Goal: Task Accomplishment & Management: Complete application form

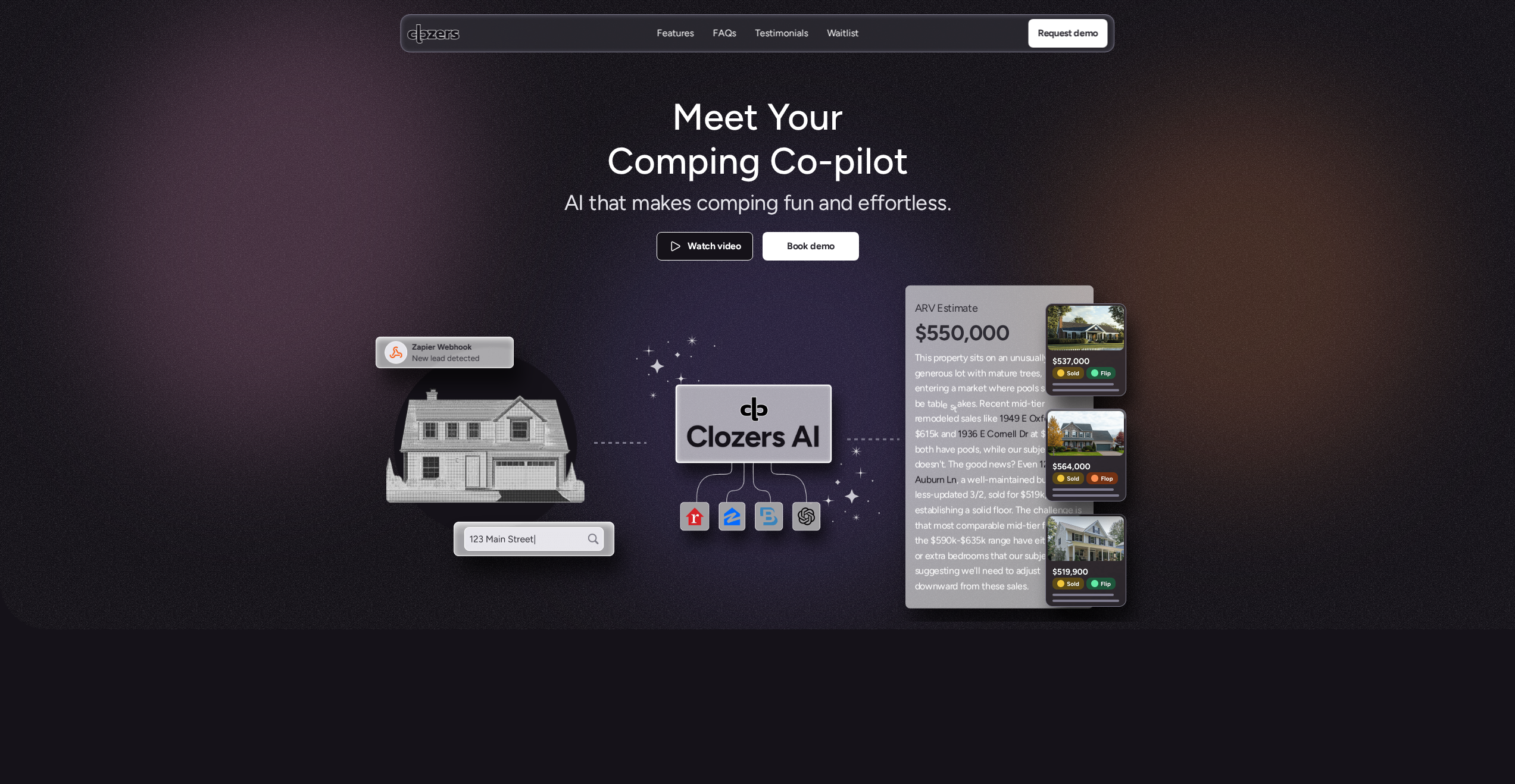
click at [702, 243] on p "Watch video" at bounding box center [714, 246] width 53 height 15
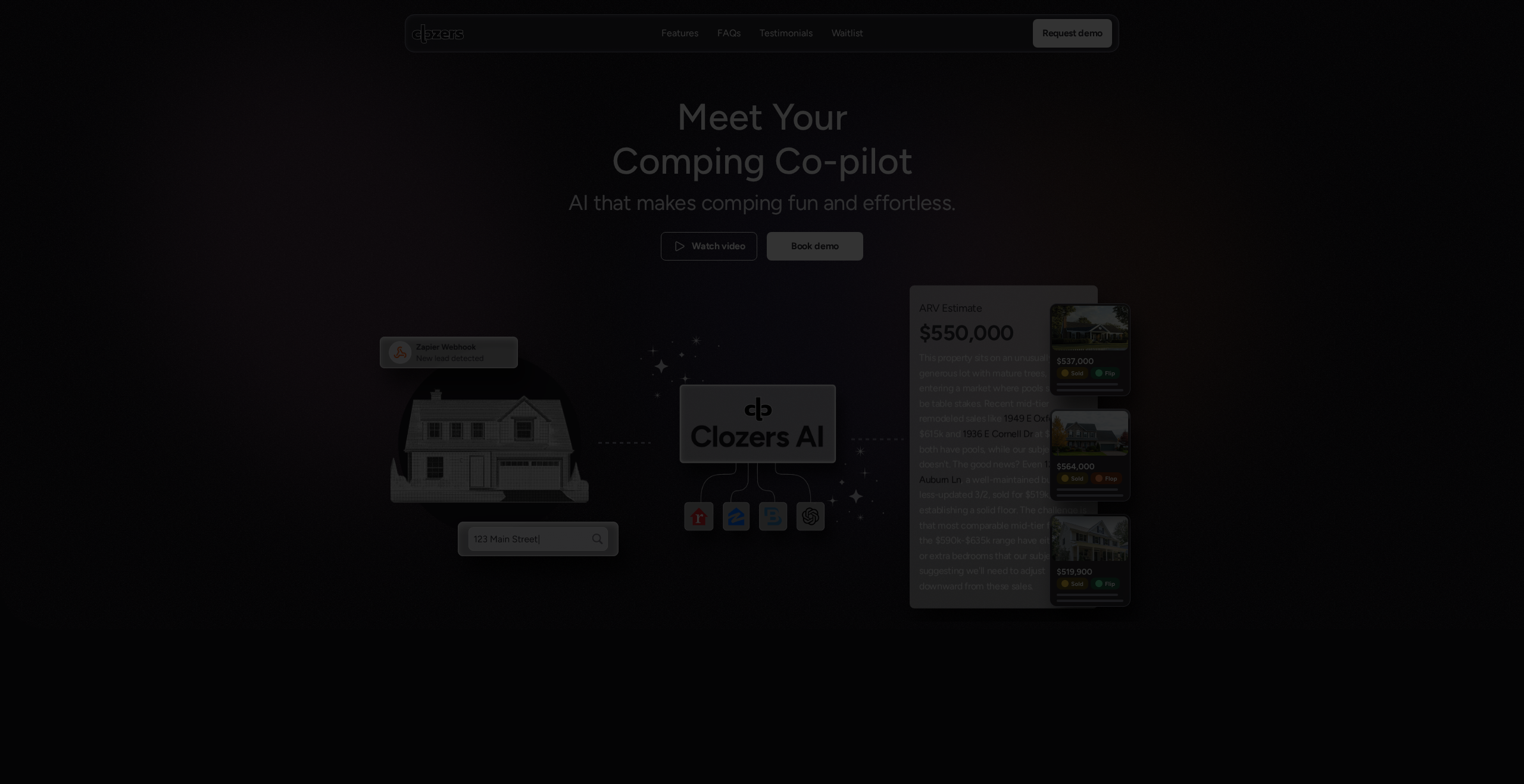
click at [1167, 215] on div at bounding box center [762, 392] width 1524 height 784
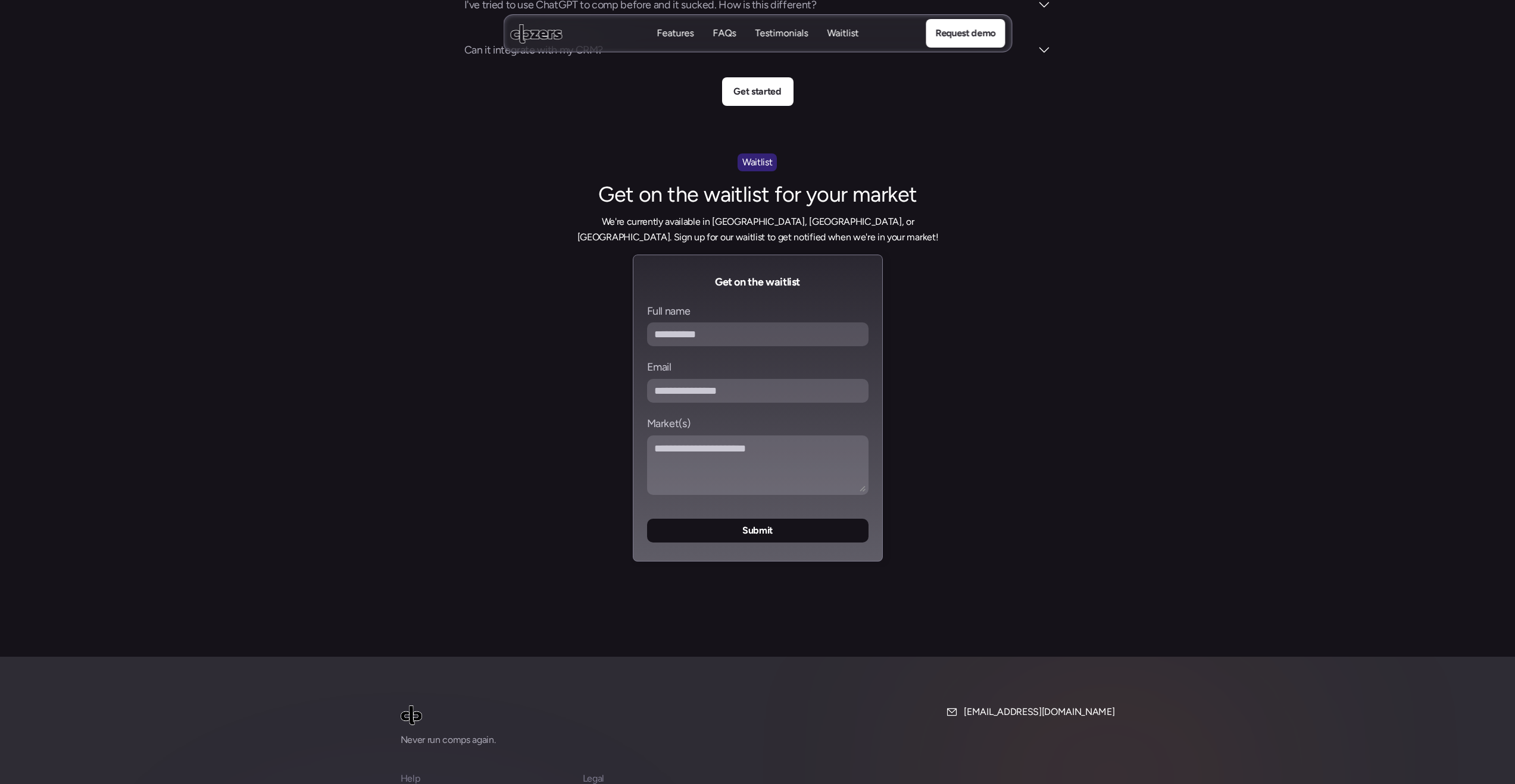
scroll to position [4519, 0]
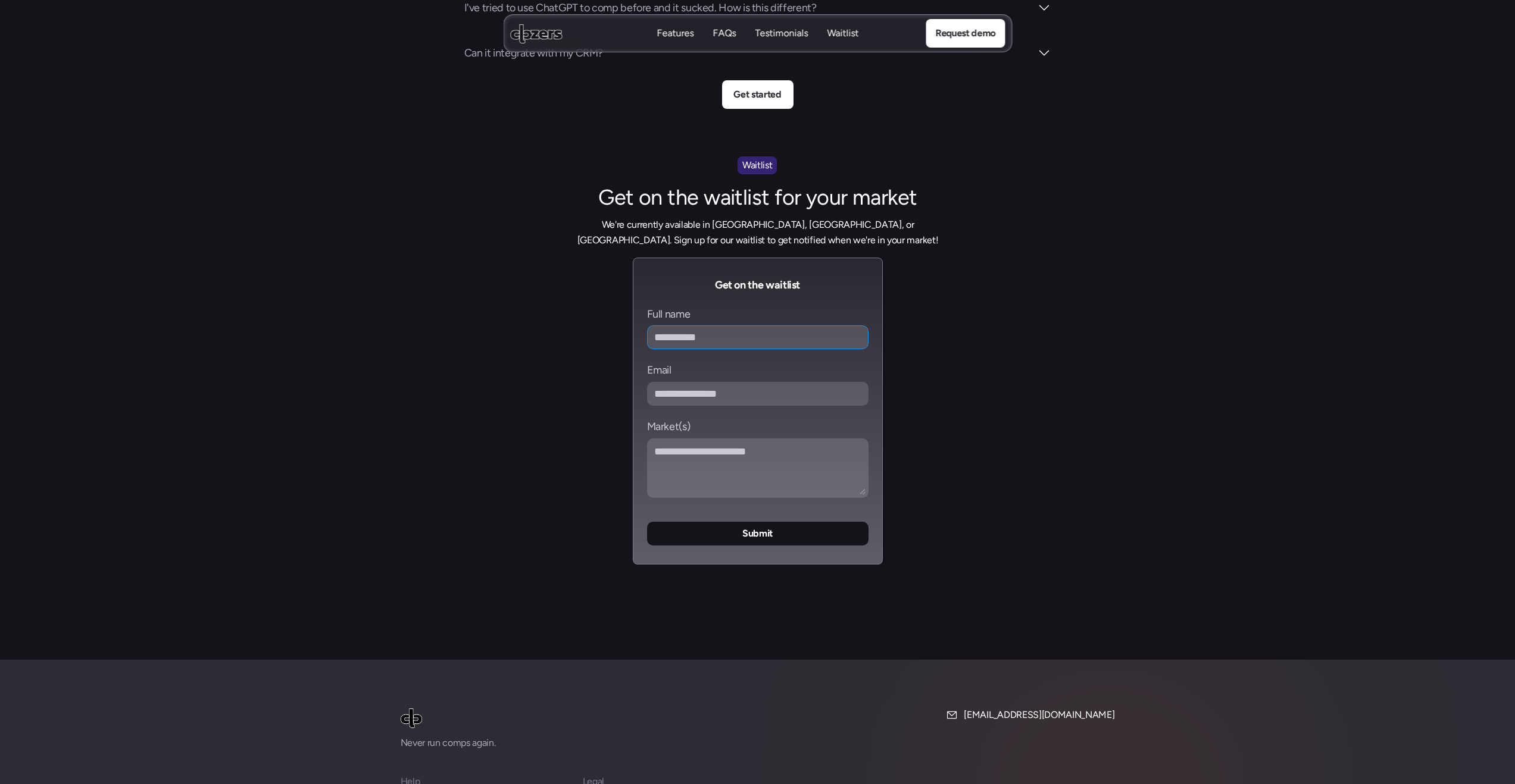
click at [694, 325] on input "Full name" at bounding box center [758, 337] width 221 height 24
type input "*****"
type input "**********"
type textarea "*"
click at [750, 526] on p "Submit" at bounding box center [758, 533] width 31 height 15
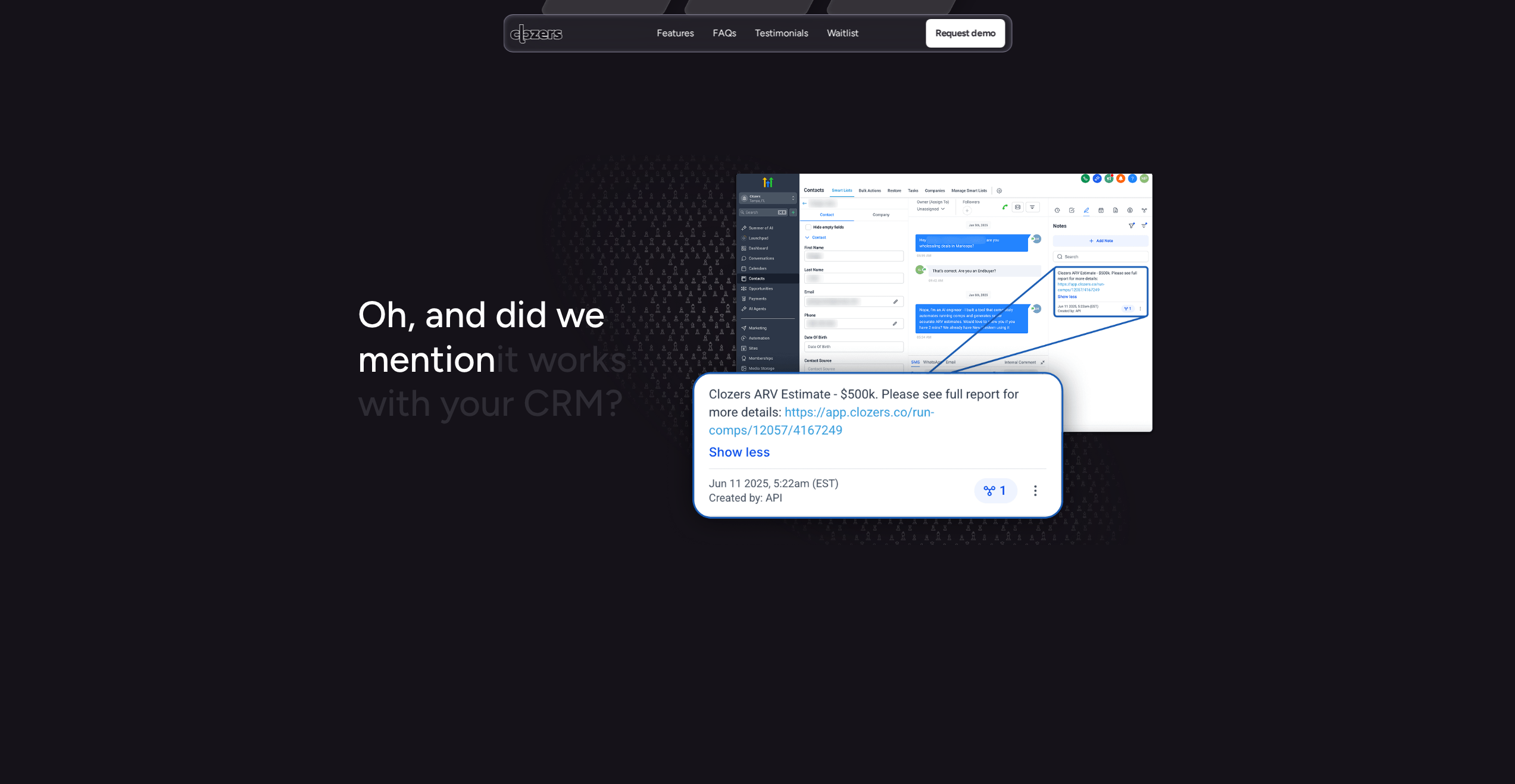
scroll to position [1326, 0]
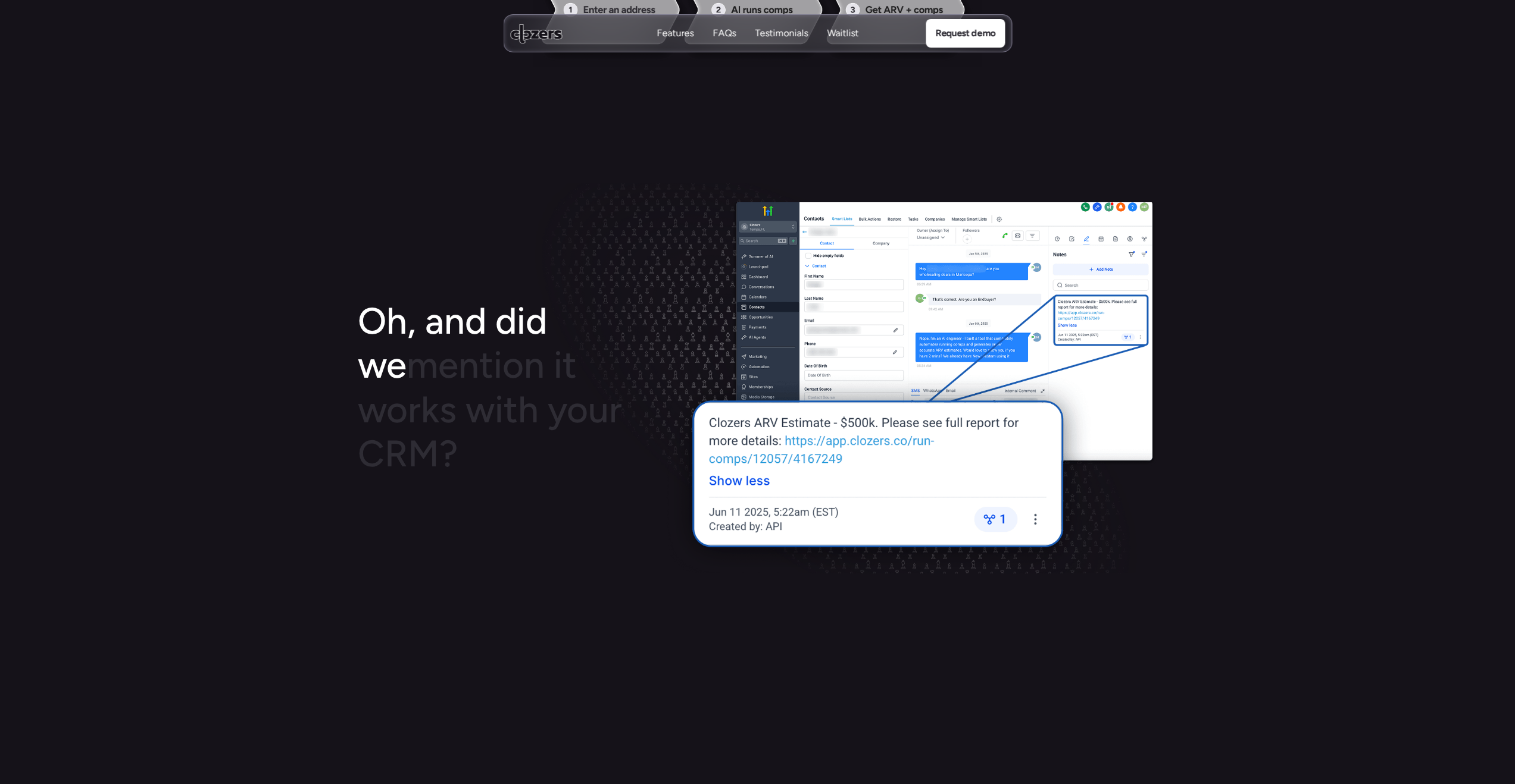
click at [867, 298] on img at bounding box center [910, 388] width 496 height 371
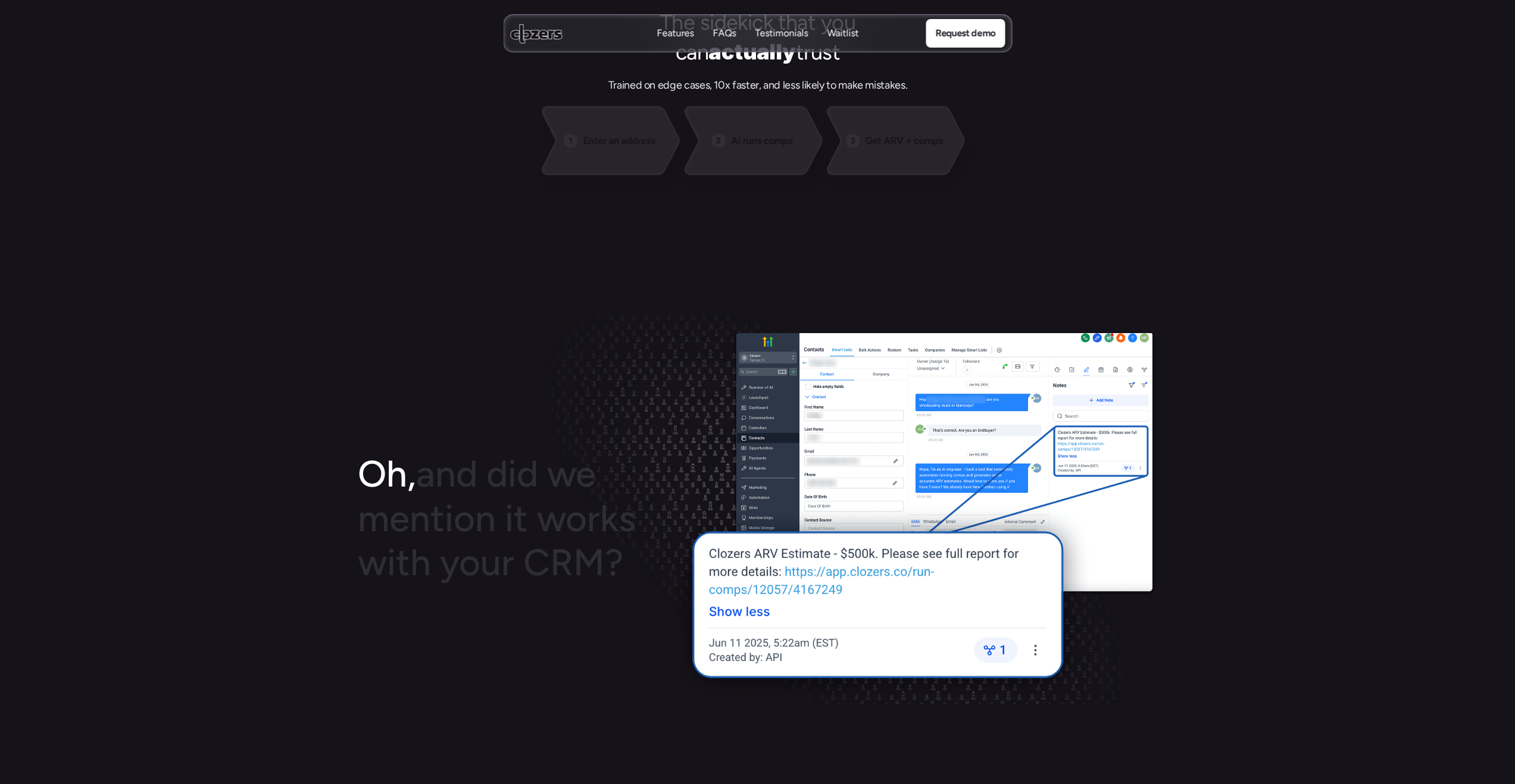
scroll to position [1291, 0]
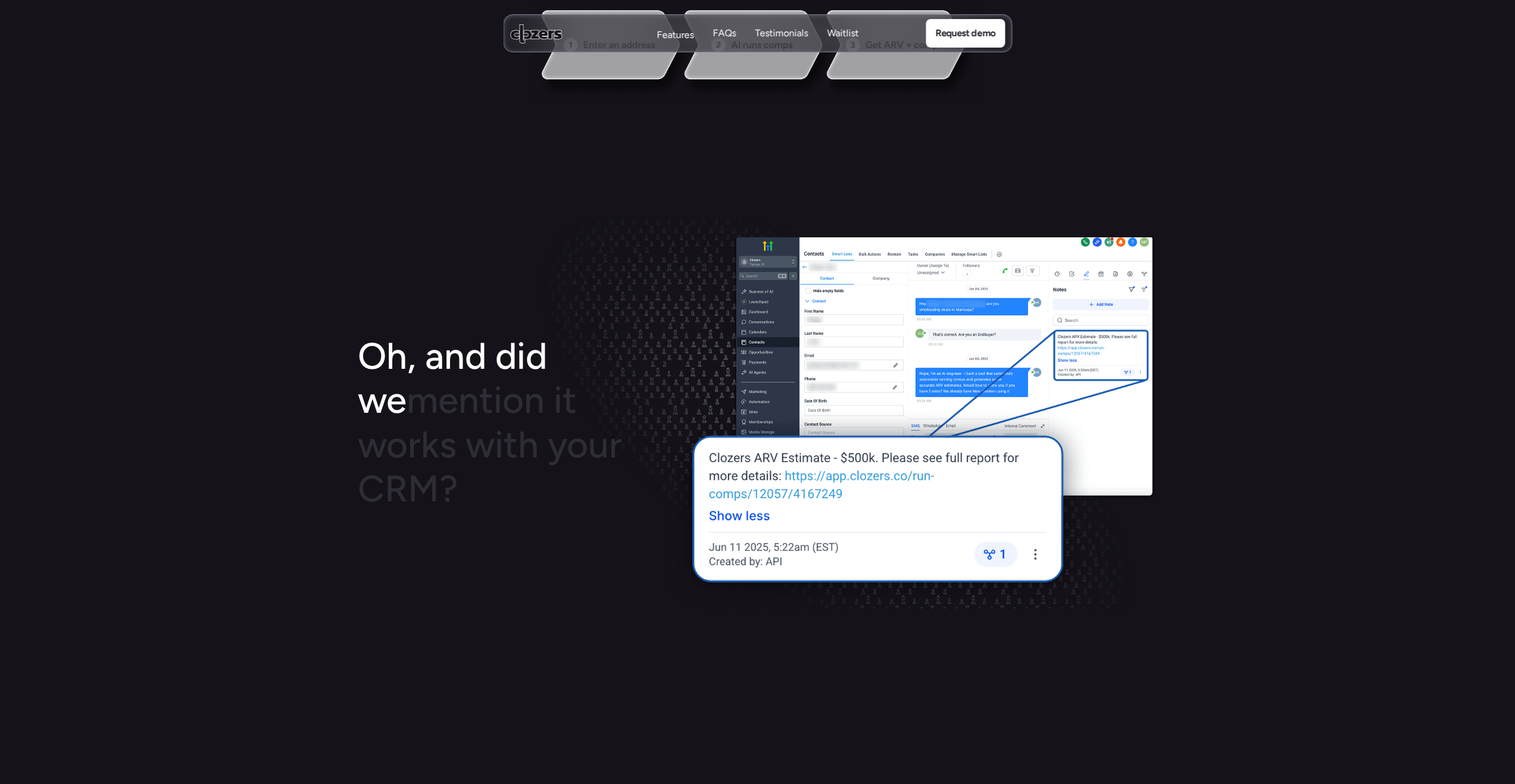
click at [662, 39] on p "Features" at bounding box center [675, 35] width 37 height 13
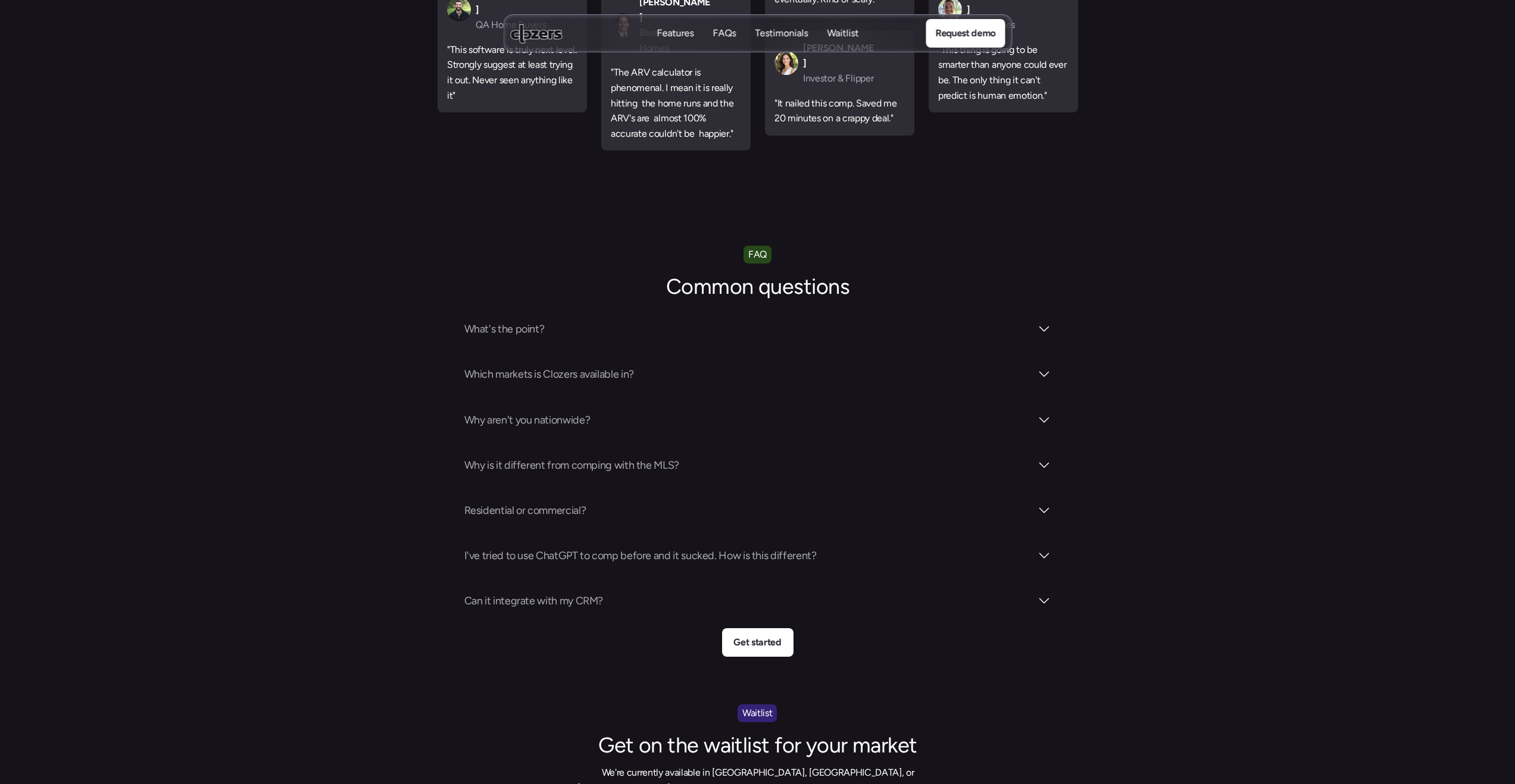
scroll to position [4059, 0]
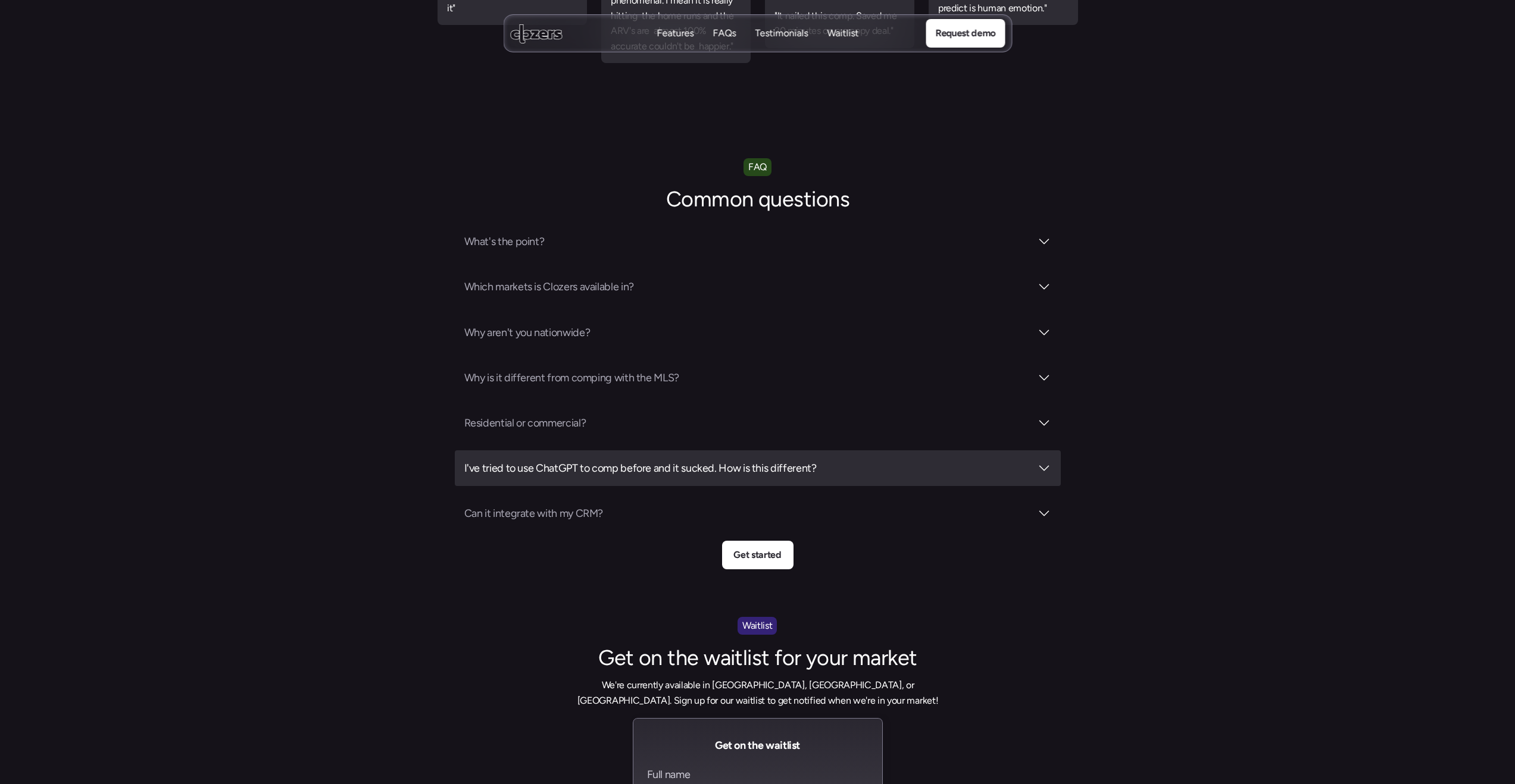
click at [572, 460] on h3 "I've tried to use ChatGPT to comp before and it sucked. How is this different?" at bounding box center [748, 468] width 567 height 17
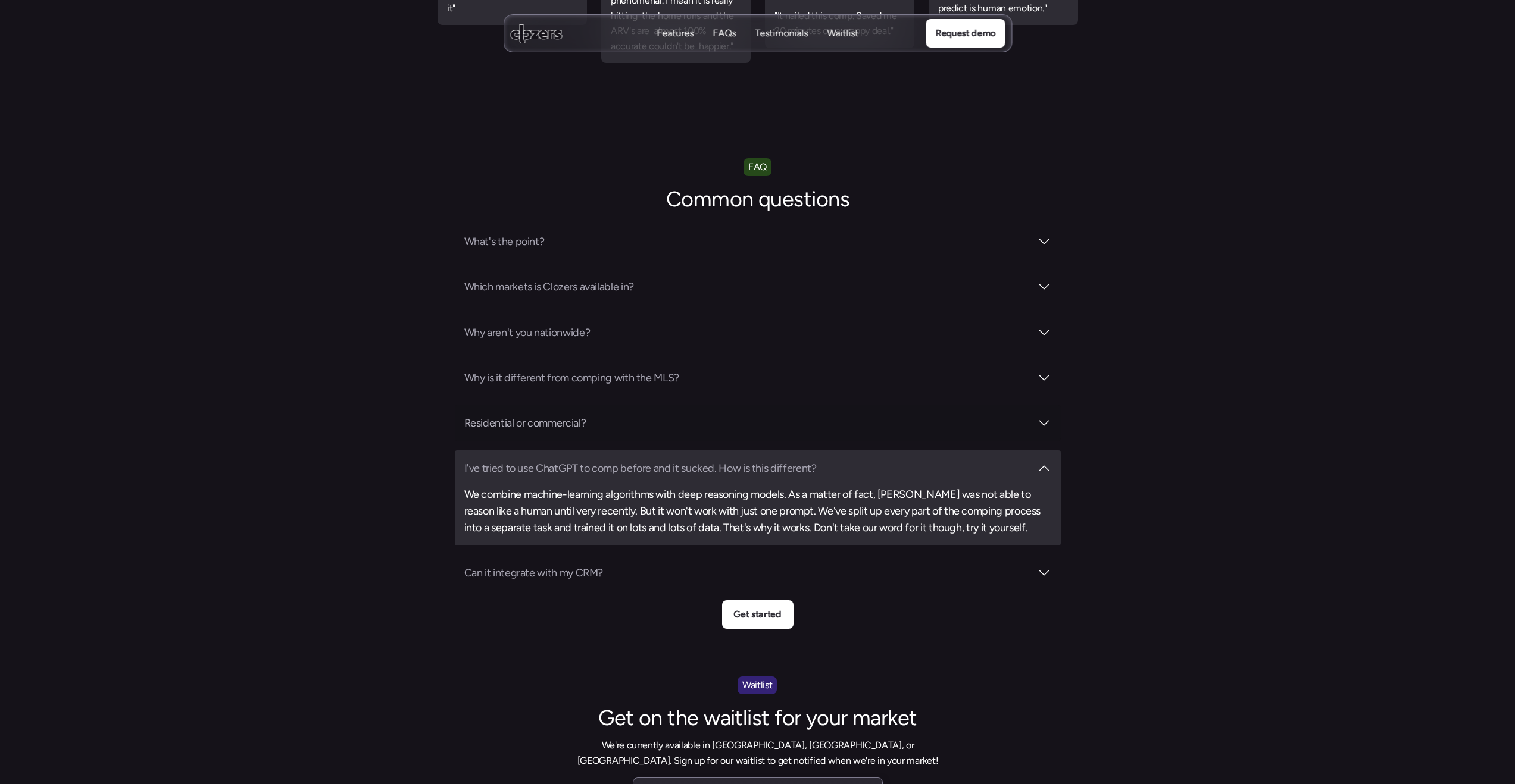
click at [598, 405] on div "Residential or commercial?" at bounding box center [758, 423] width 606 height 35
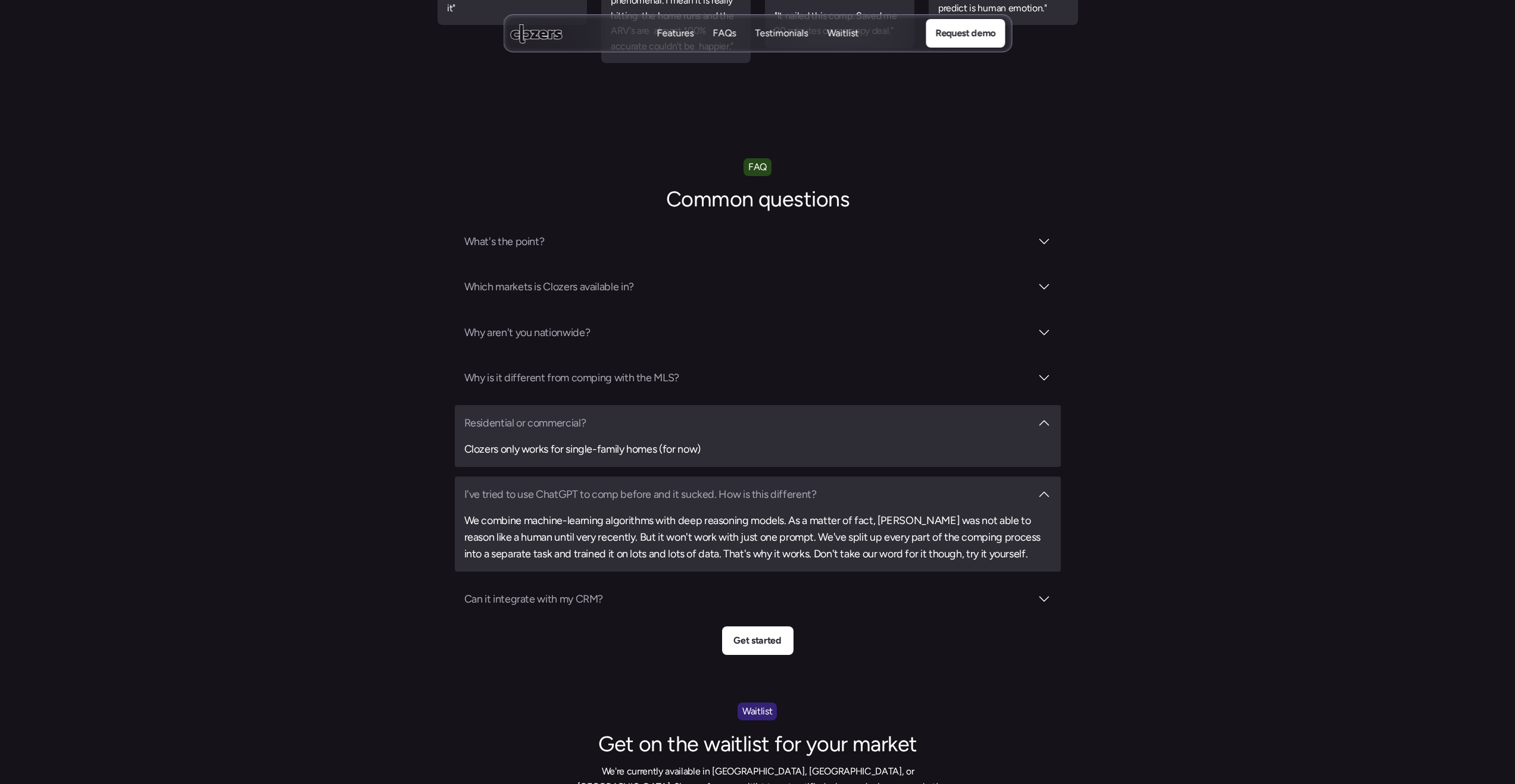
click at [560, 441] on h3 "Clozers only works for single-family homes (for now)" at bounding box center [758, 449] width 587 height 17
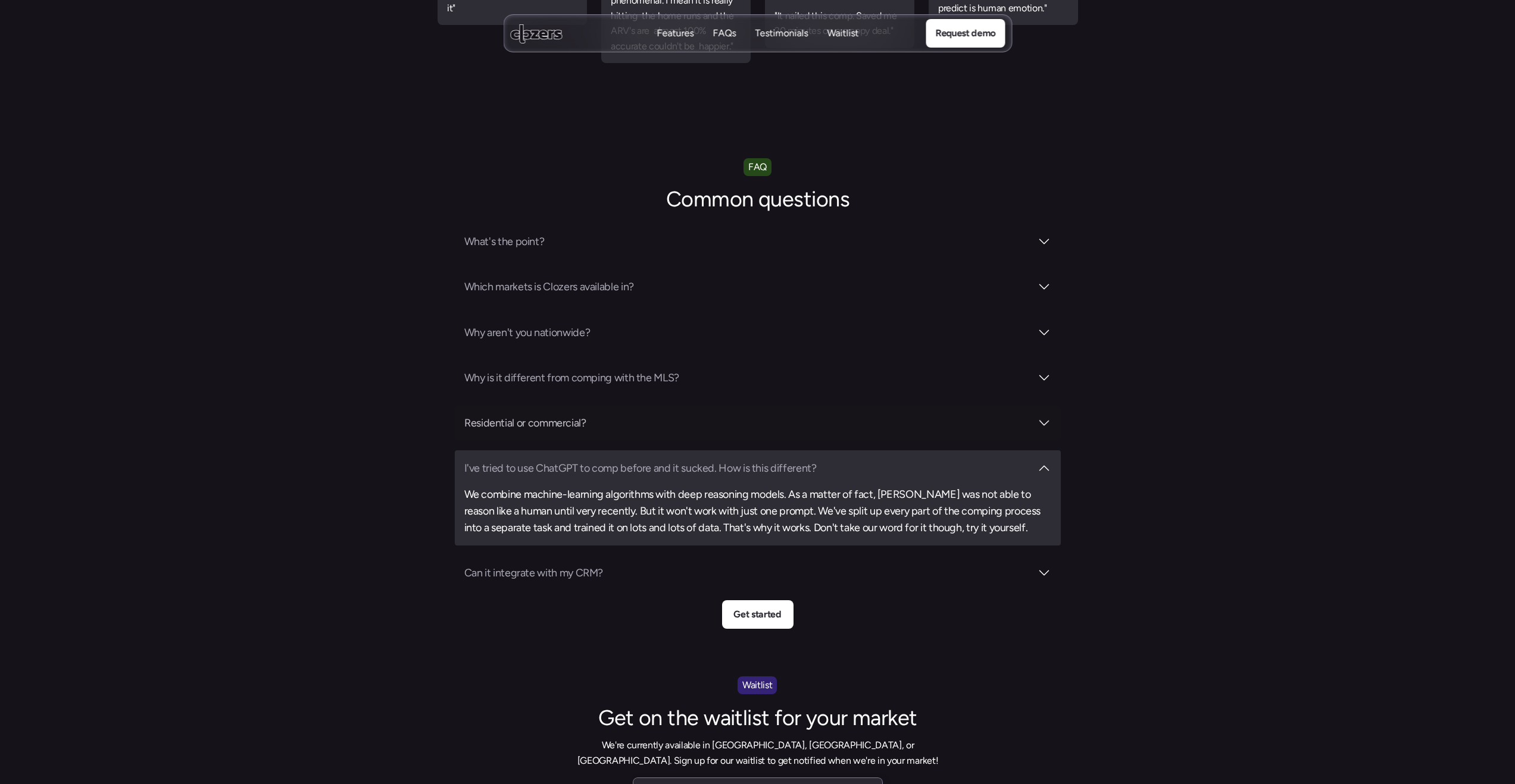
click at [542, 451] on div "I've tried to use ChatGPT to comp before and it sucked. How is this different? …" at bounding box center [758, 498] width 606 height 95
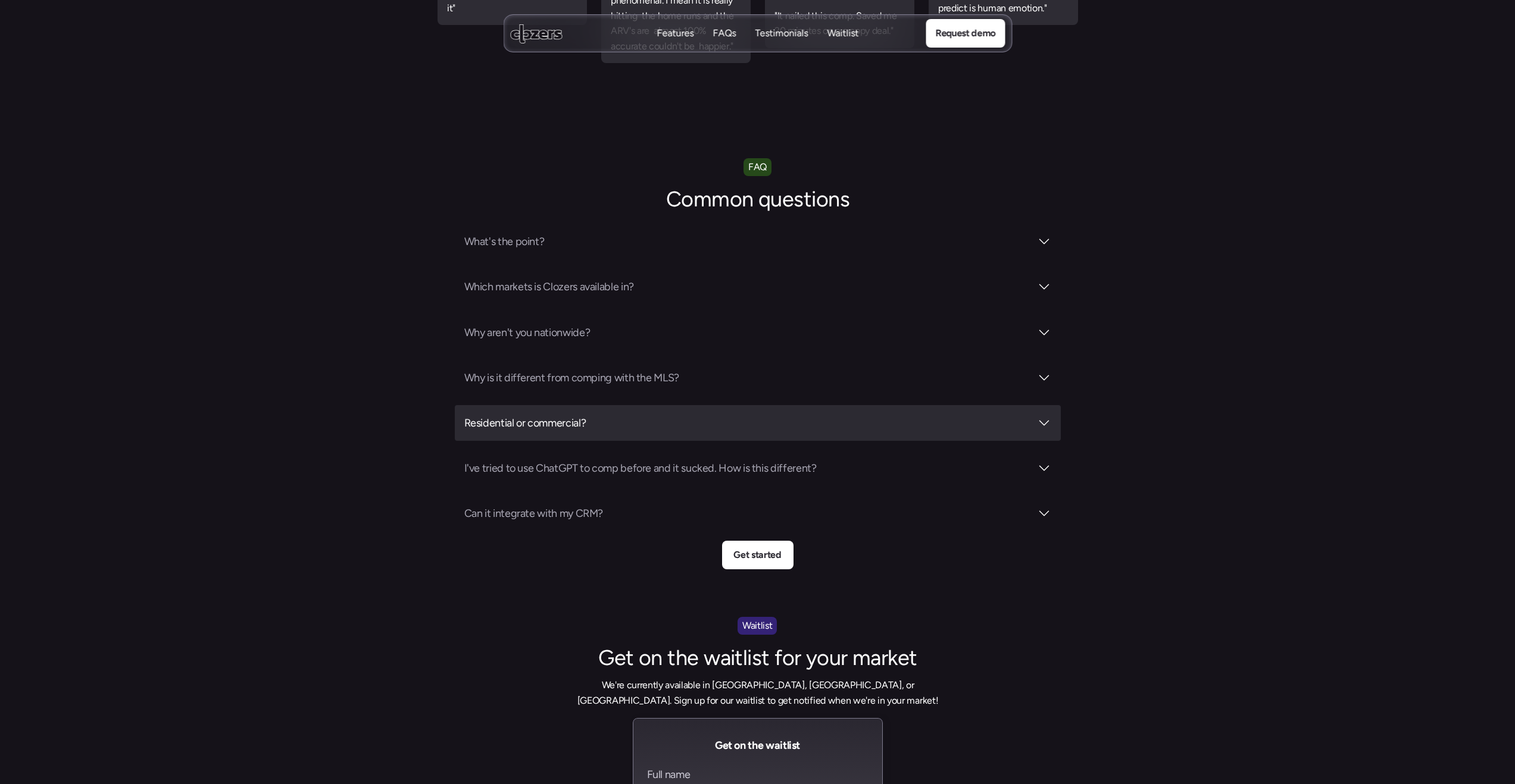
click at [524, 415] on h3 "Residential or commercial?" at bounding box center [748, 423] width 567 height 17
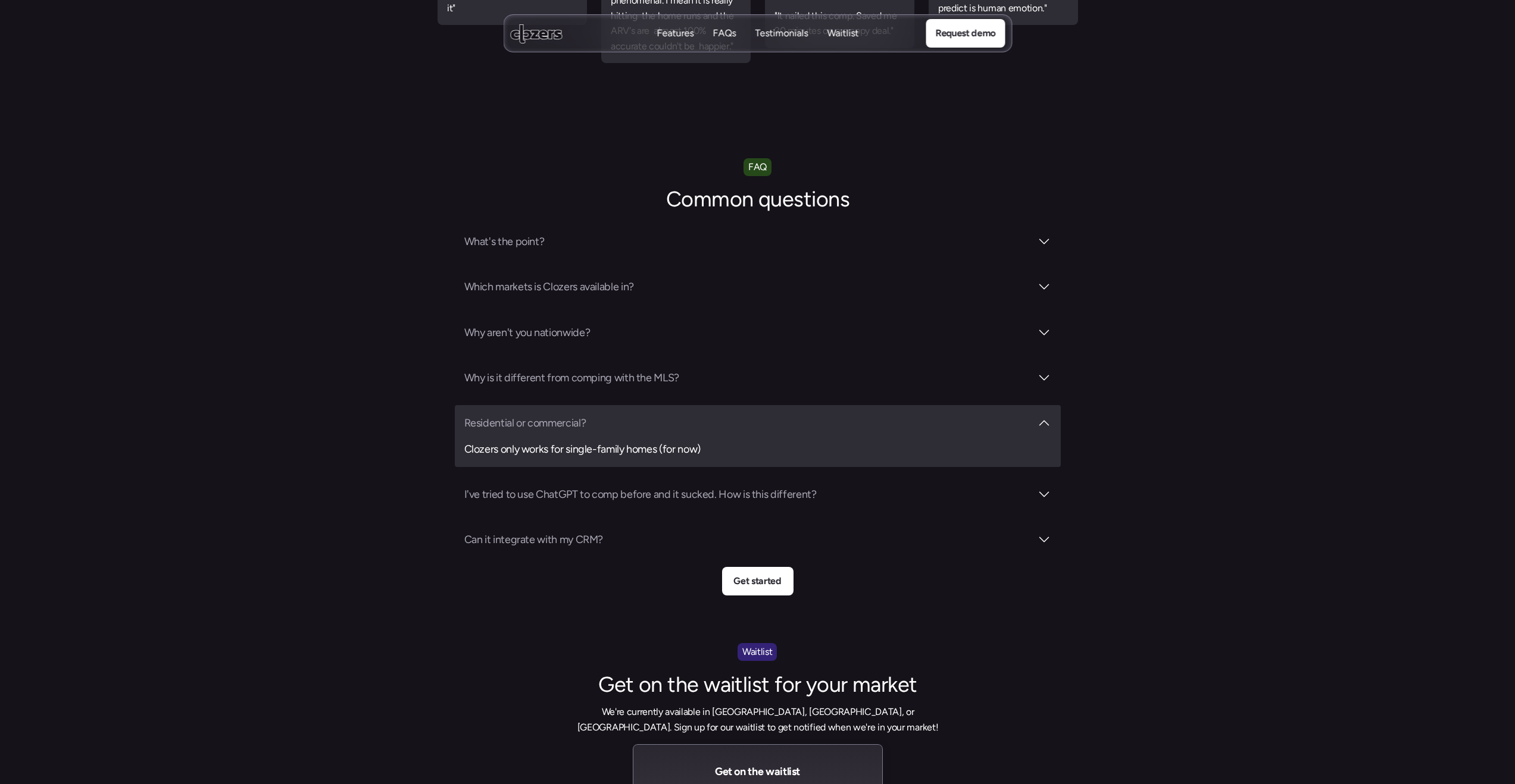
click at [524, 415] on h3 "Residential or commercial?" at bounding box center [748, 423] width 567 height 17
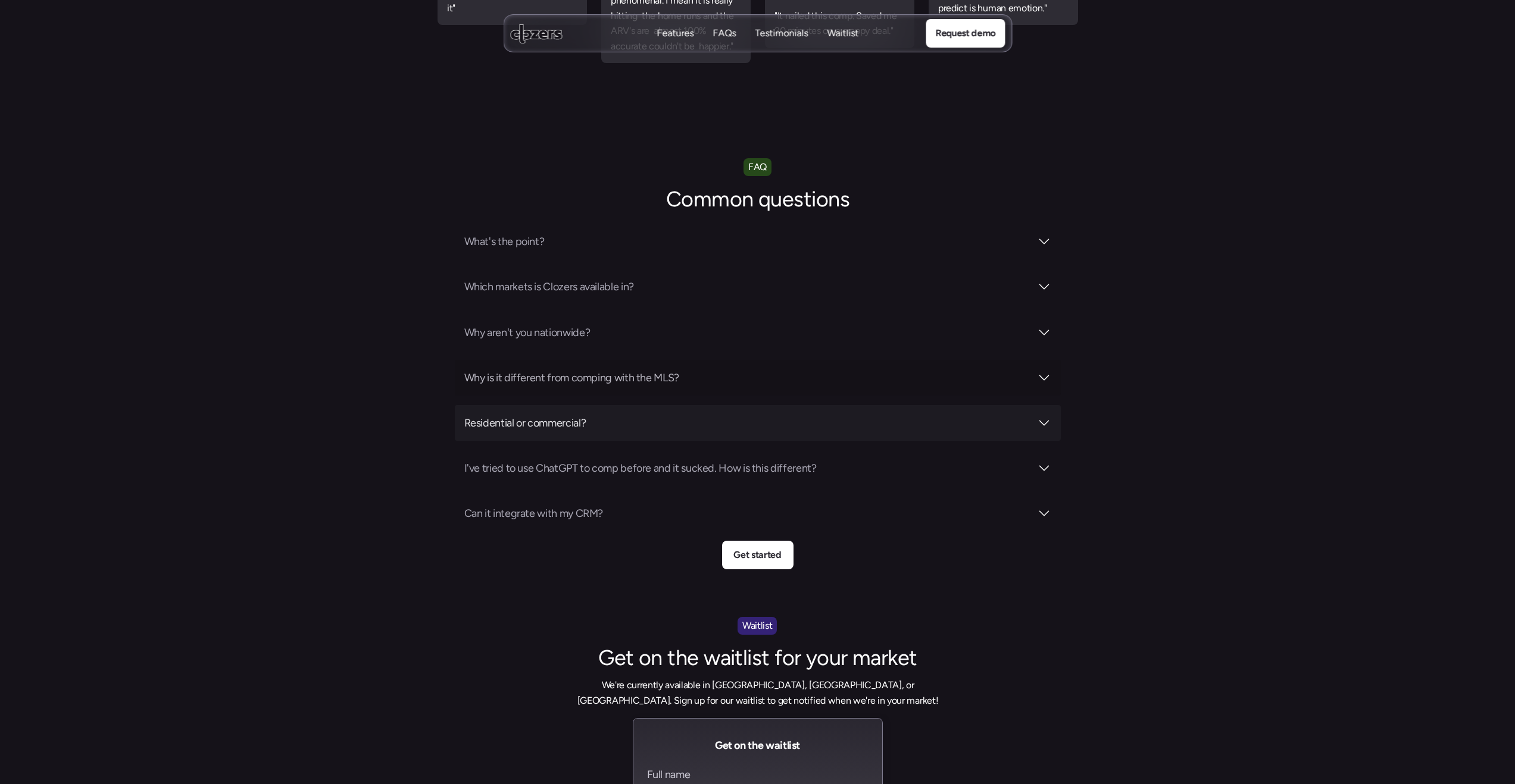
click at [534, 369] on h3 "Why is it different from comping with the MLS?" at bounding box center [748, 377] width 567 height 17
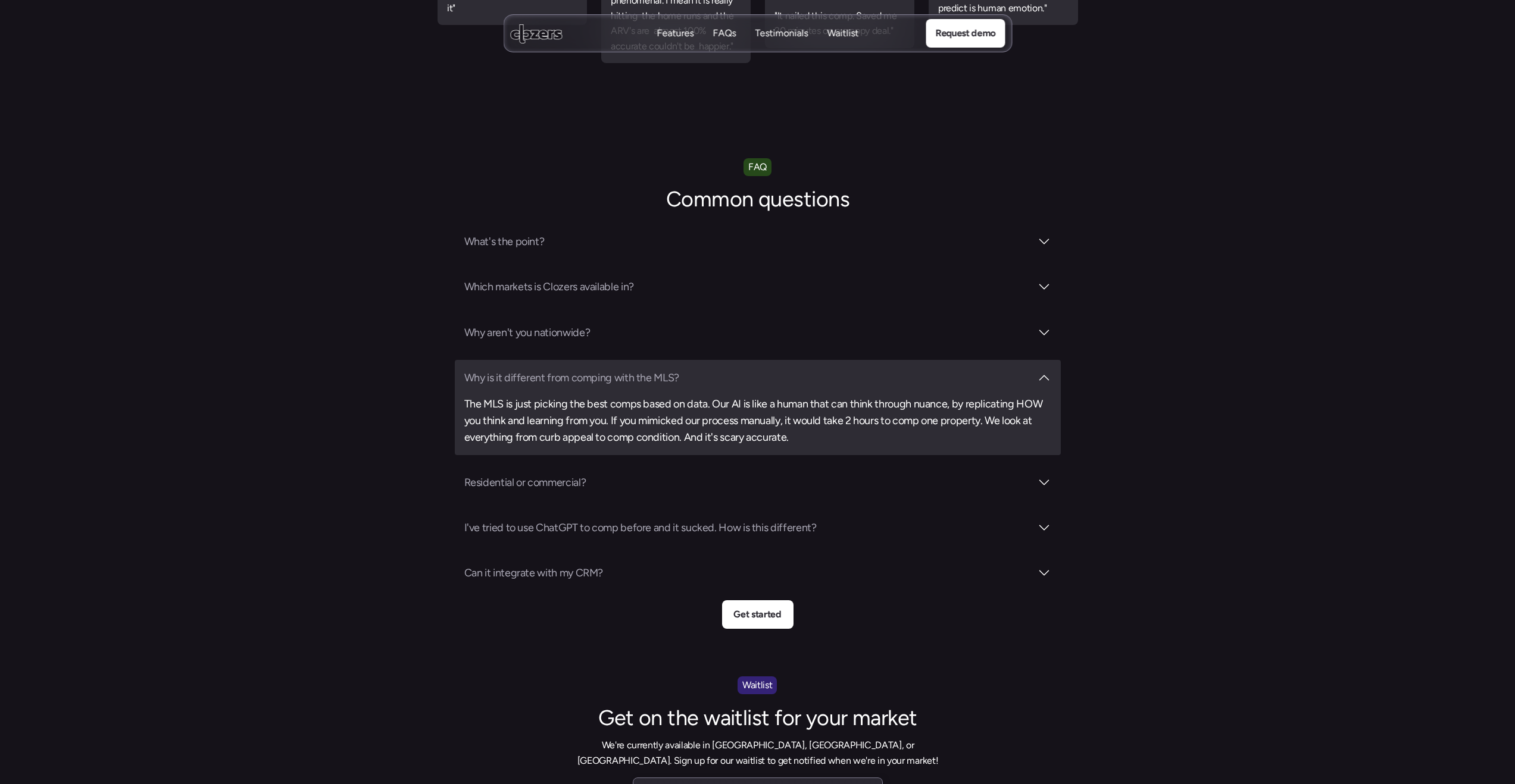
click at [598, 369] on h3 "Why is it different from comping with the MLS?" at bounding box center [748, 377] width 567 height 17
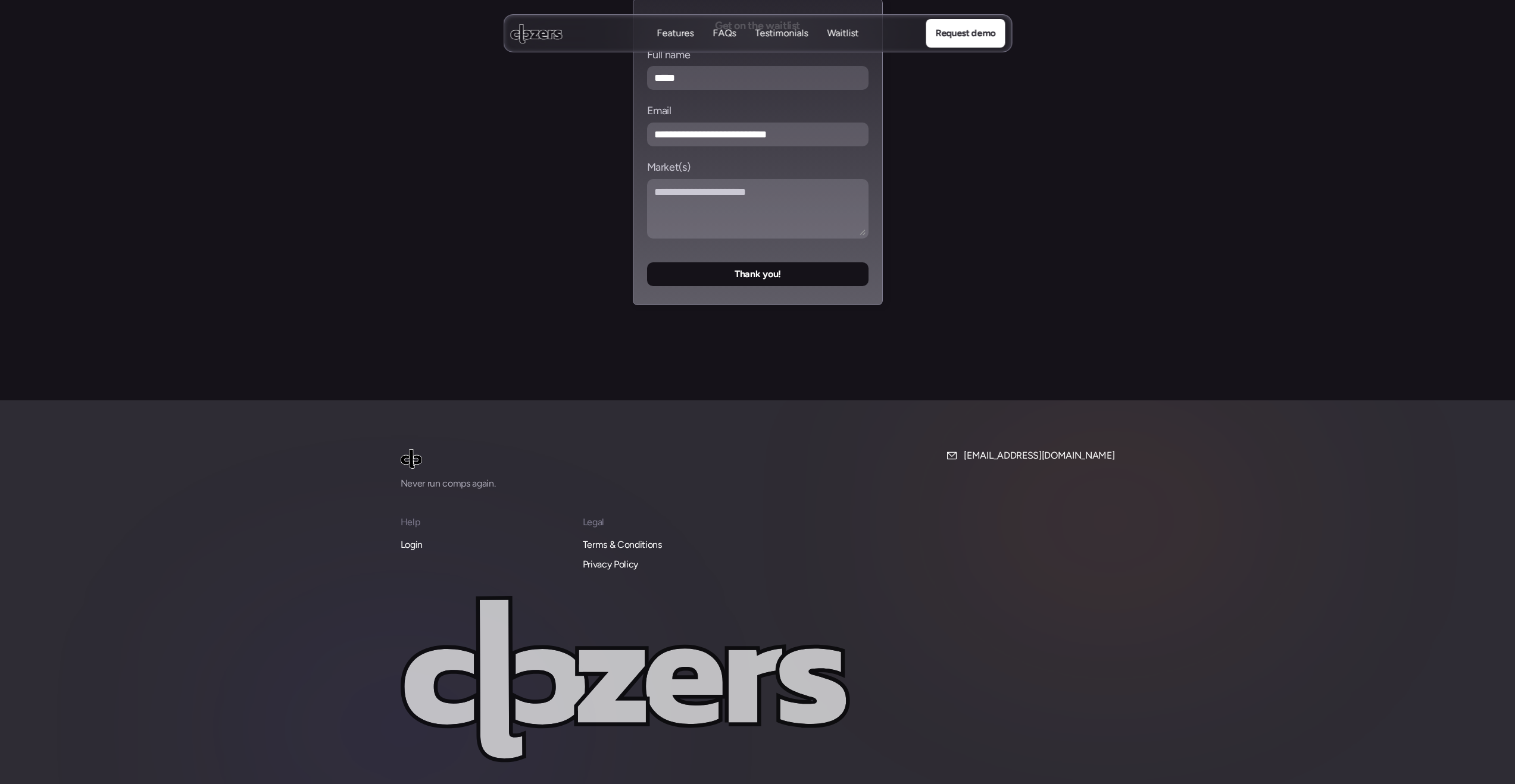
scroll to position [4782, 0]
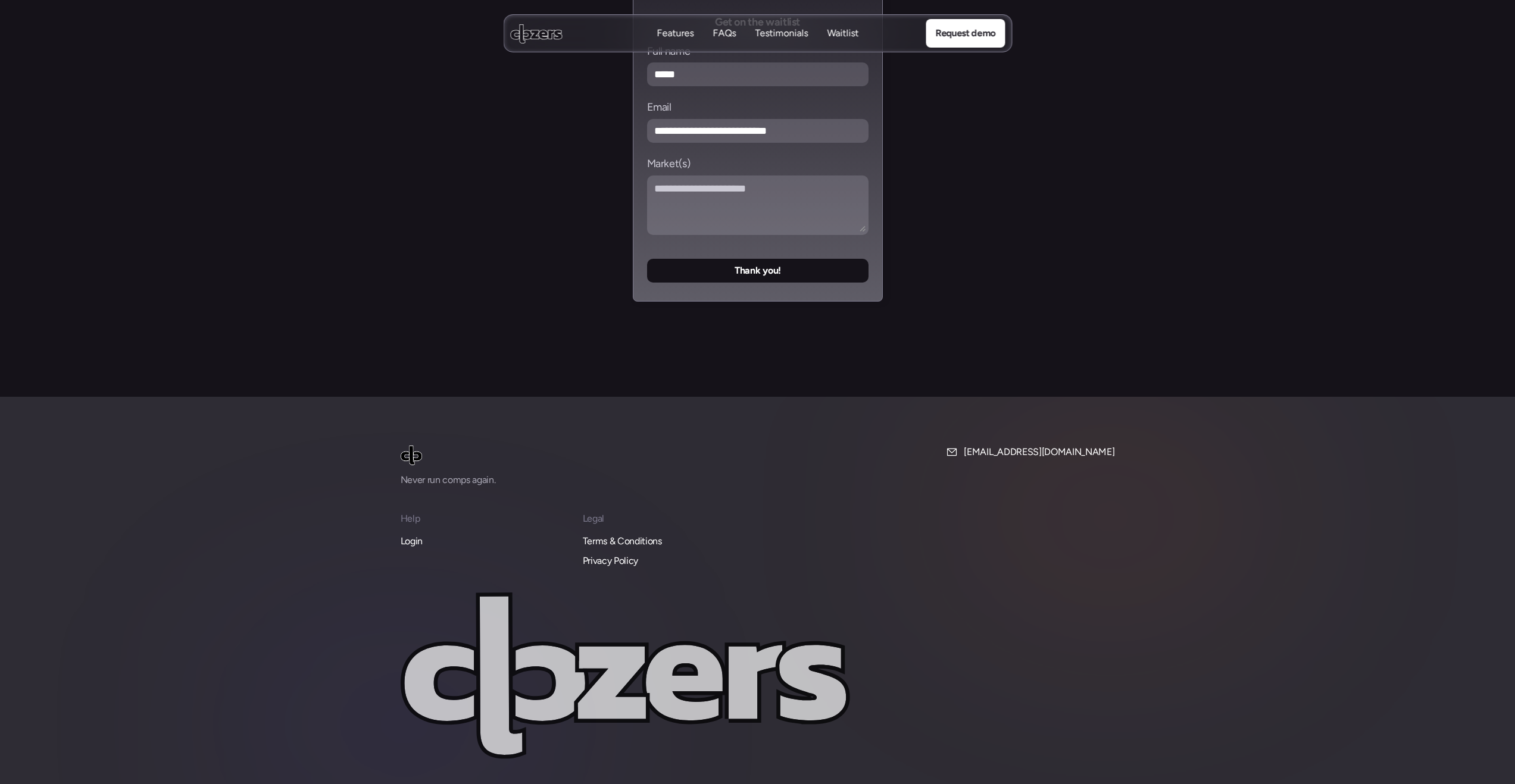
click at [1086, 783] on icon at bounding box center [1087, 790] width 14 height 14
